Goal: Find specific page/section: Find specific page/section

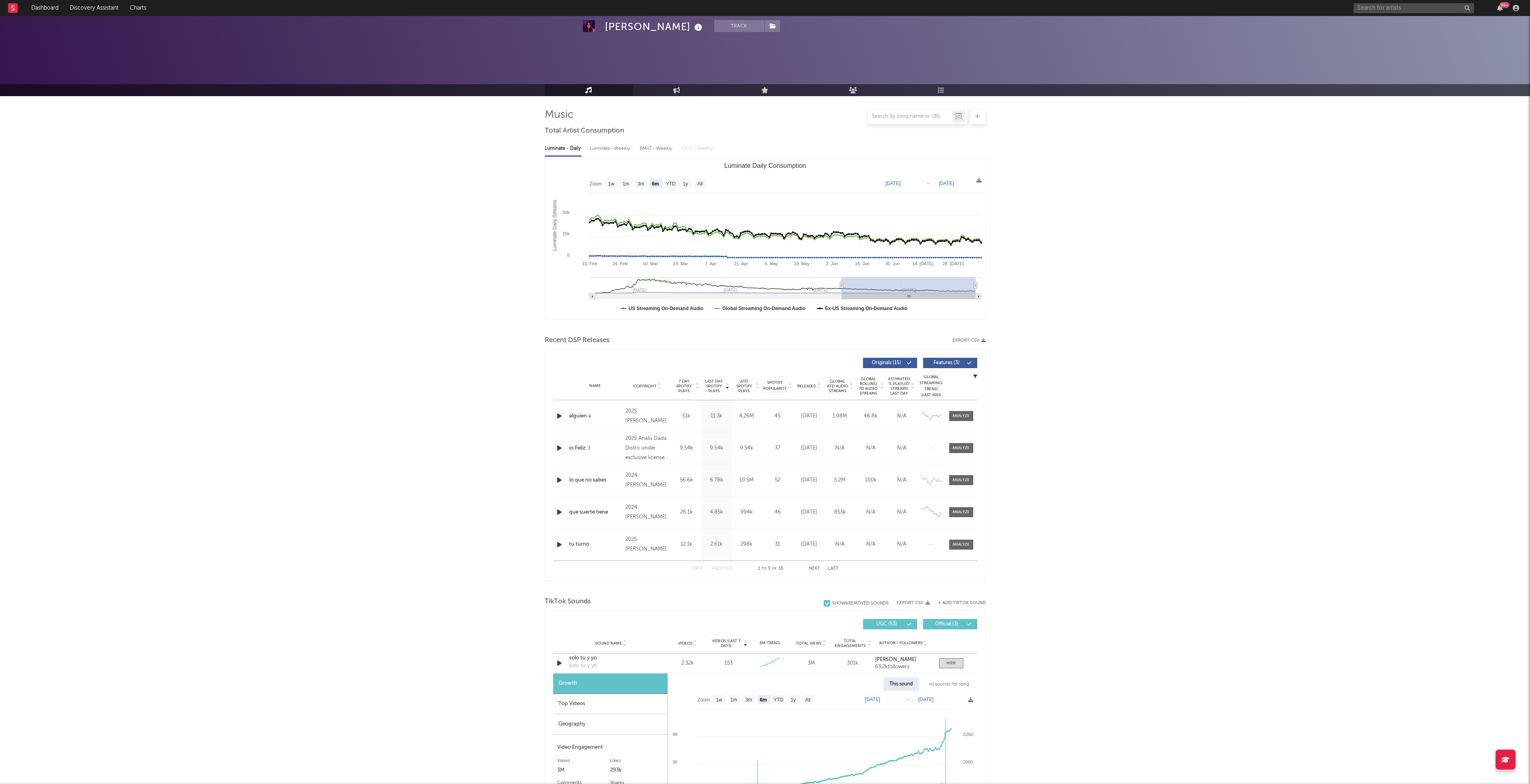
select select "6m"
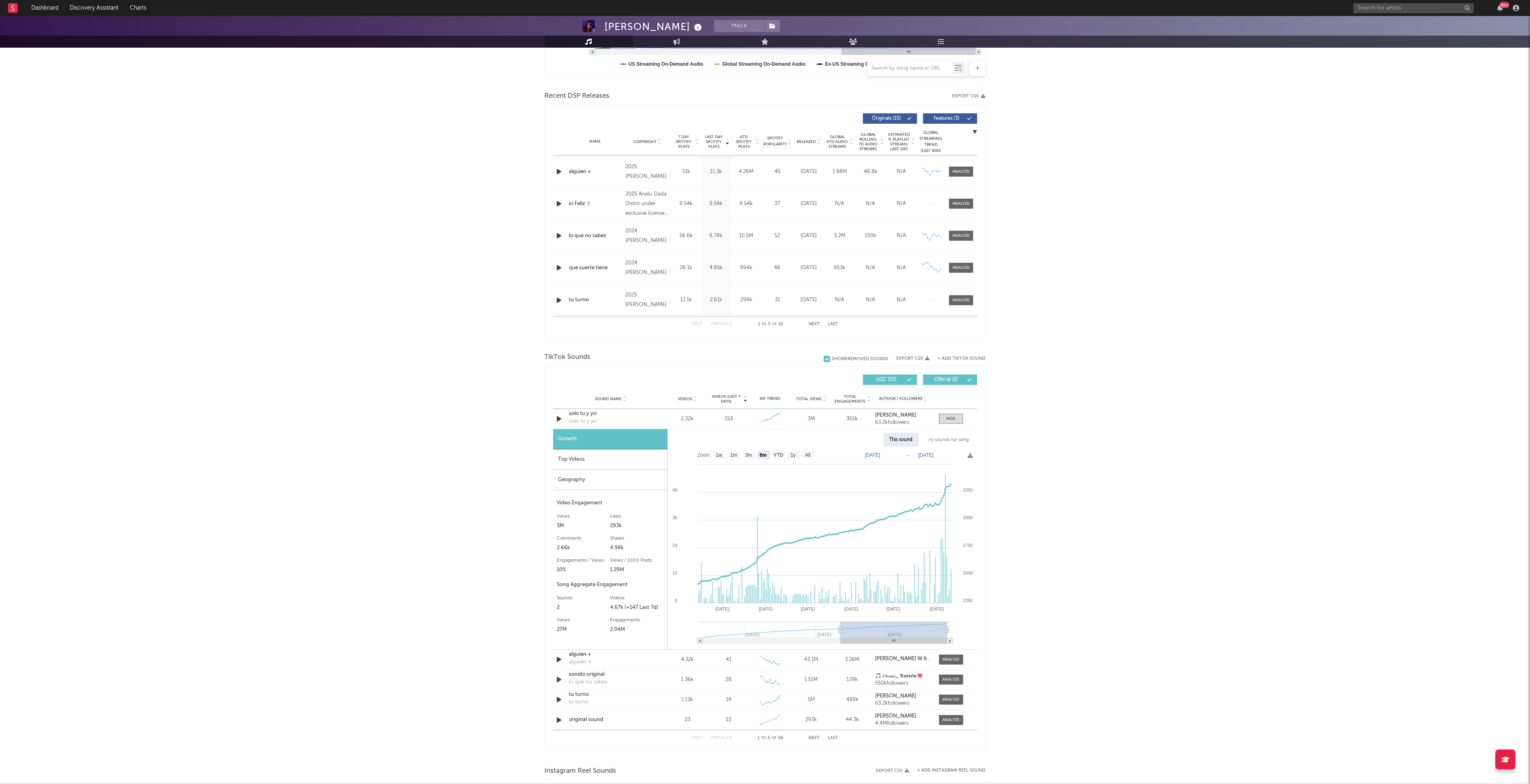
scroll to position [244, 0]
click at [1424, 7] on input "text" at bounding box center [1413, 8] width 120 height 10
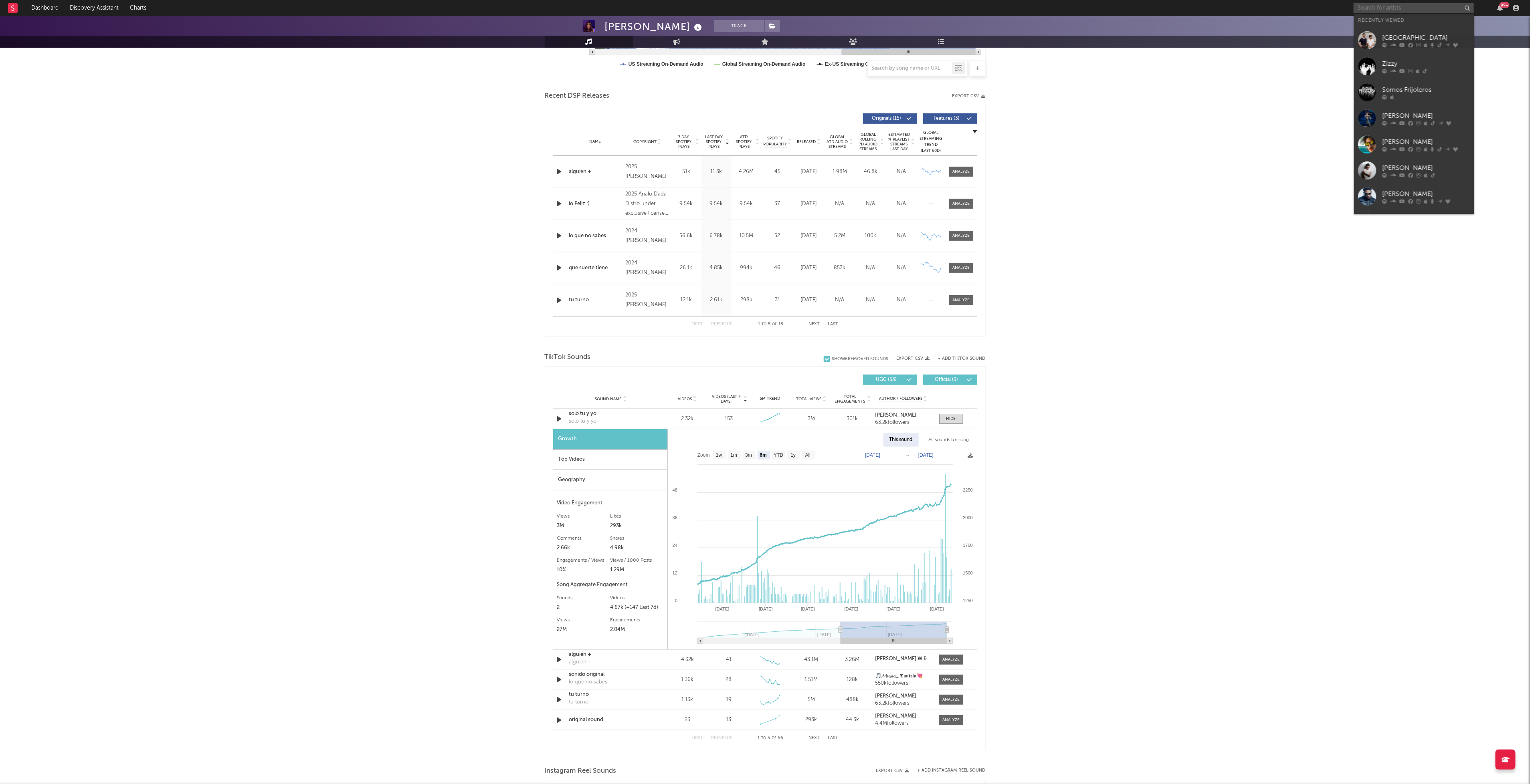
type input "z"
type input "zizzy"
click at [1402, 31] on icon at bounding box center [1401, 31] width 6 height 5
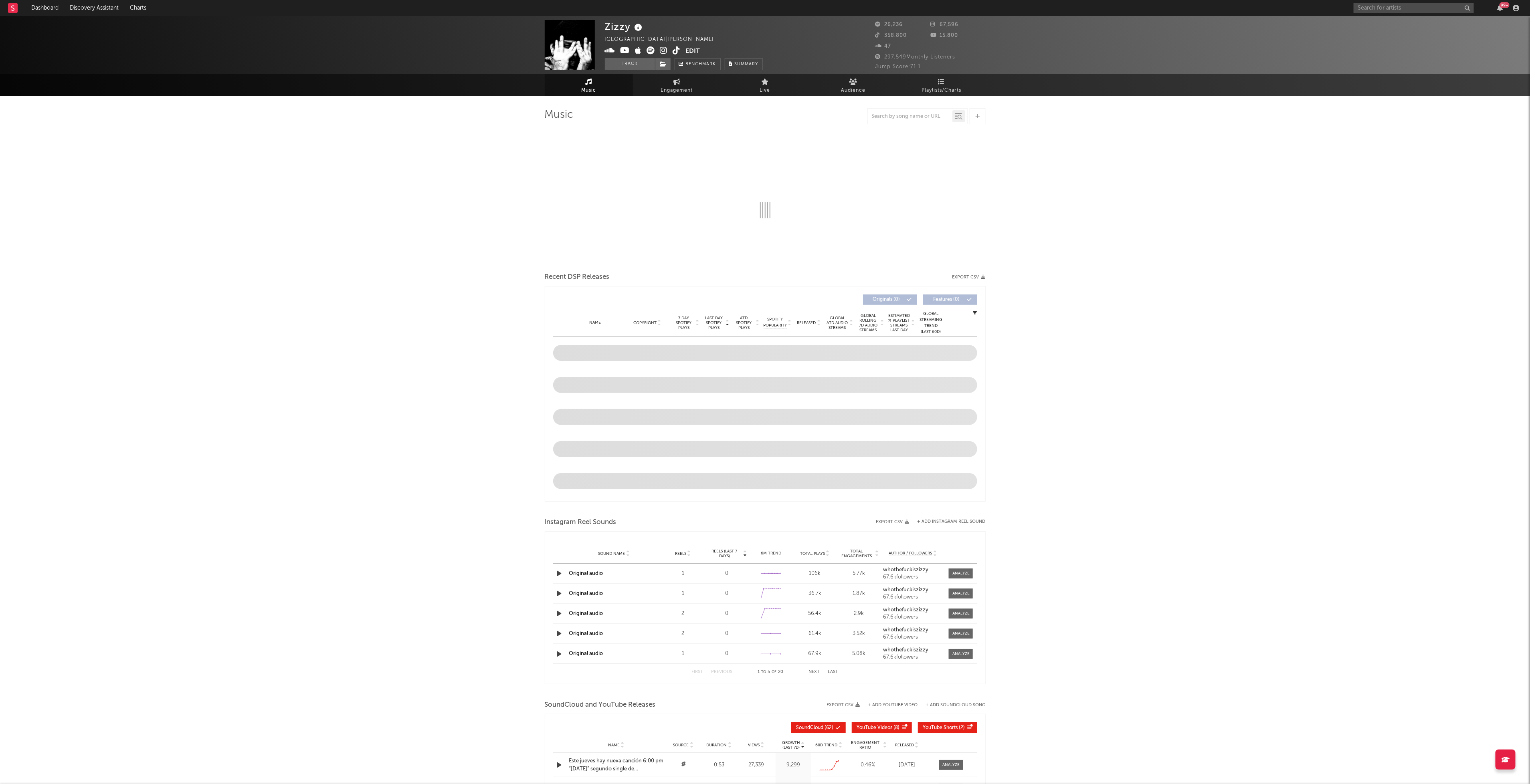
select select "6m"
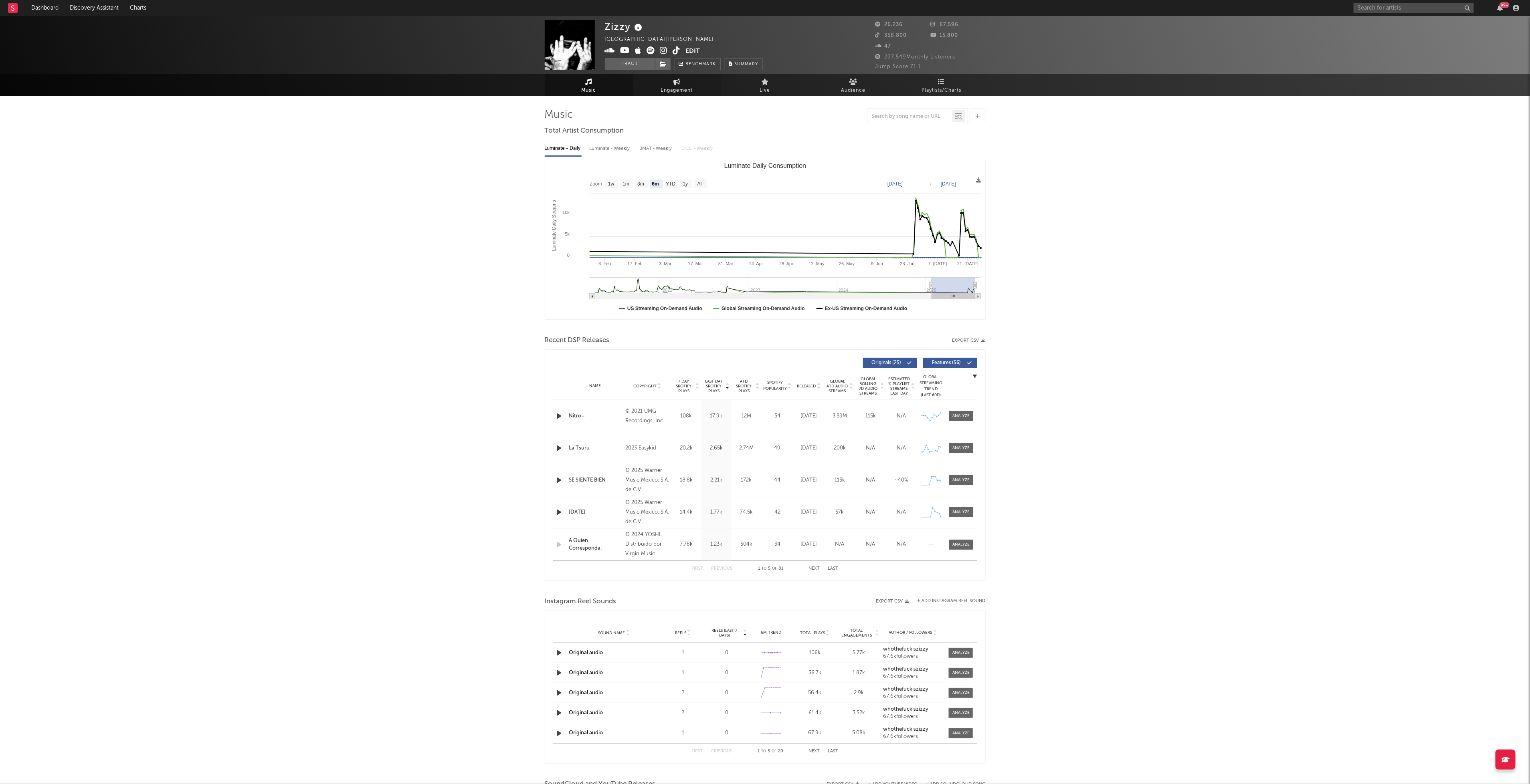
click at [674, 81] on icon at bounding box center [677, 82] width 7 height 7
select select "1w"
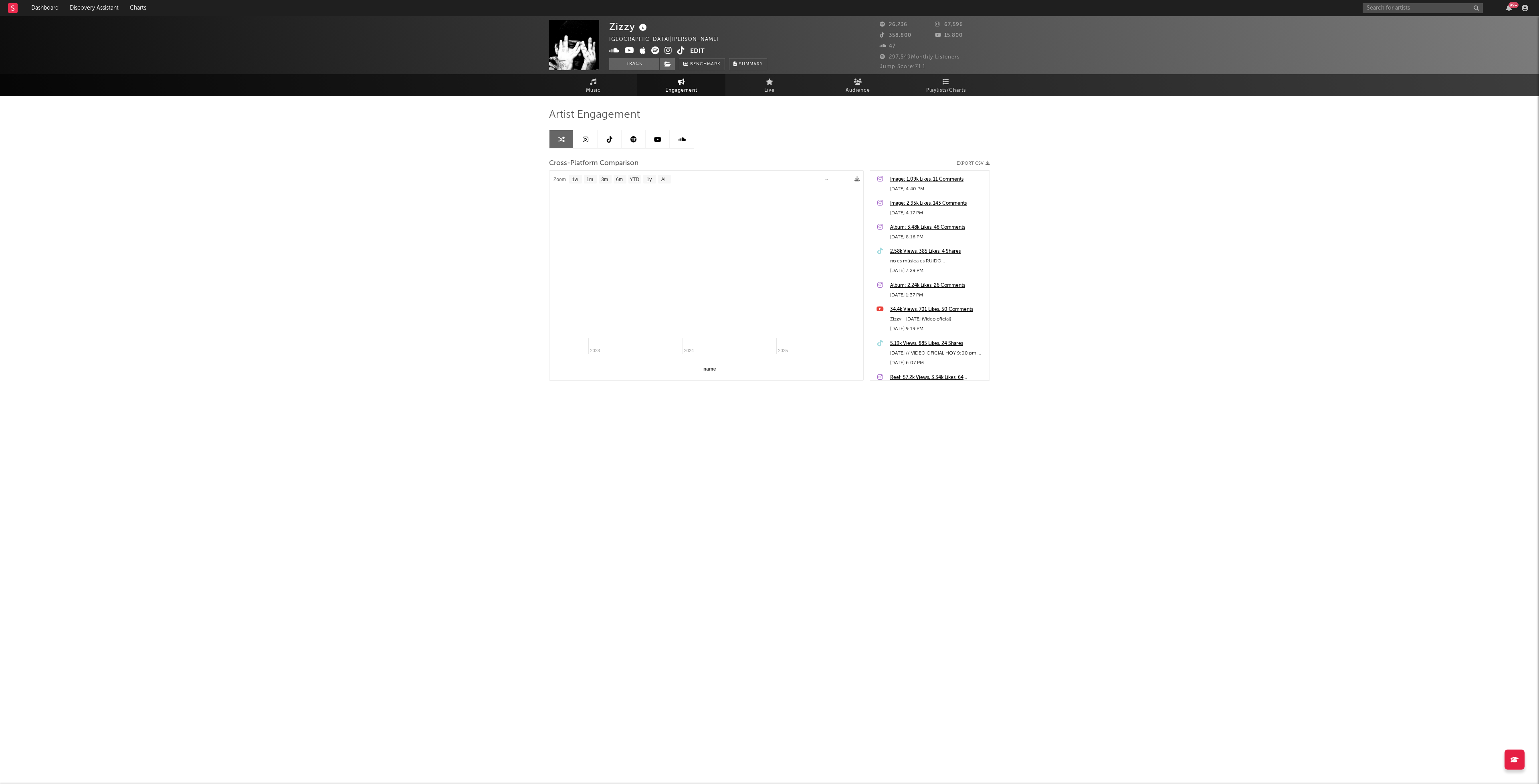
select select "1m"
